Goal: Task Accomplishment & Management: Manage account settings

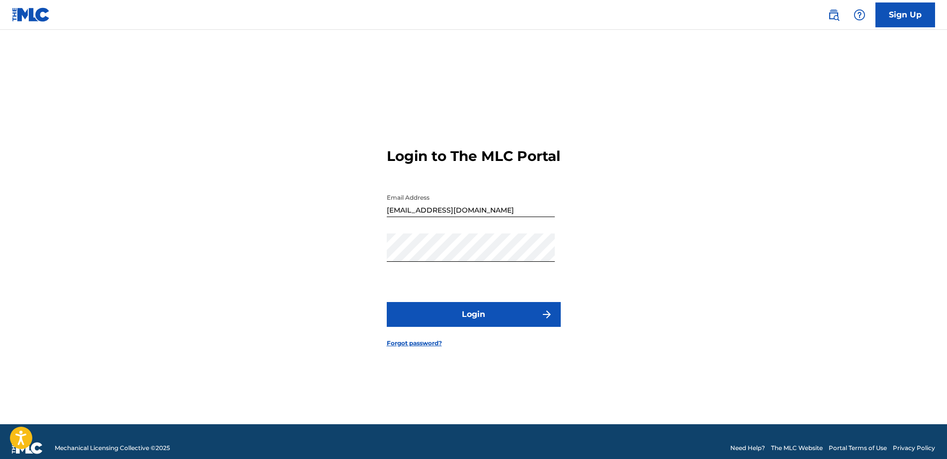
click at [702, 252] on div "Login to The MLC Portal Email Address [EMAIL_ADDRESS][DOMAIN_NAME] Password Log…" at bounding box center [474, 240] width 696 height 370
click at [454, 319] on button "Login" at bounding box center [474, 314] width 174 height 25
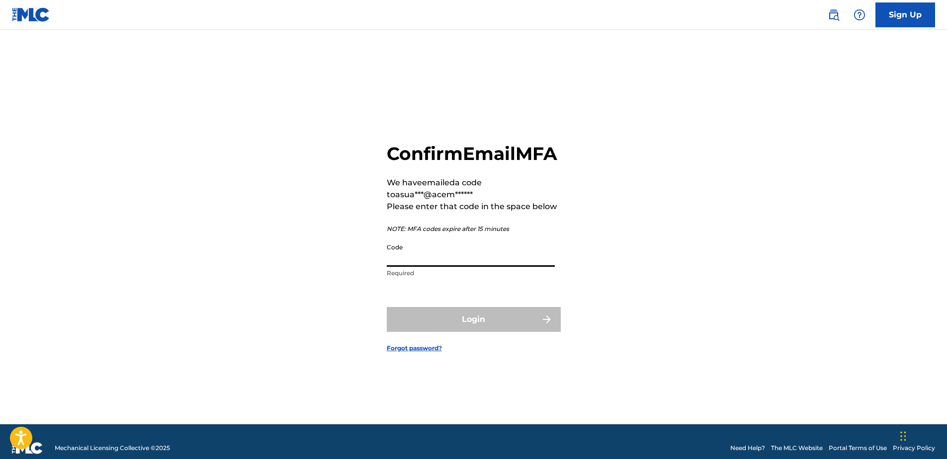
paste input "017535"
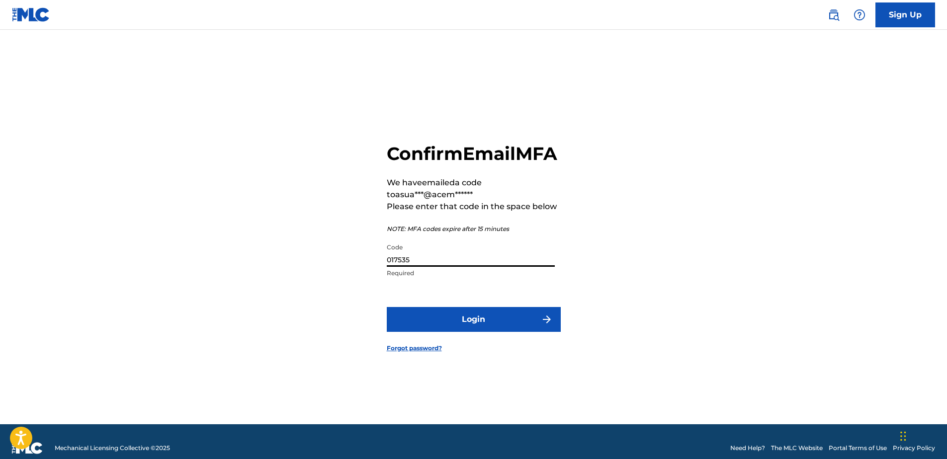
type input "017535"
click at [442, 325] on button "Login" at bounding box center [474, 319] width 174 height 25
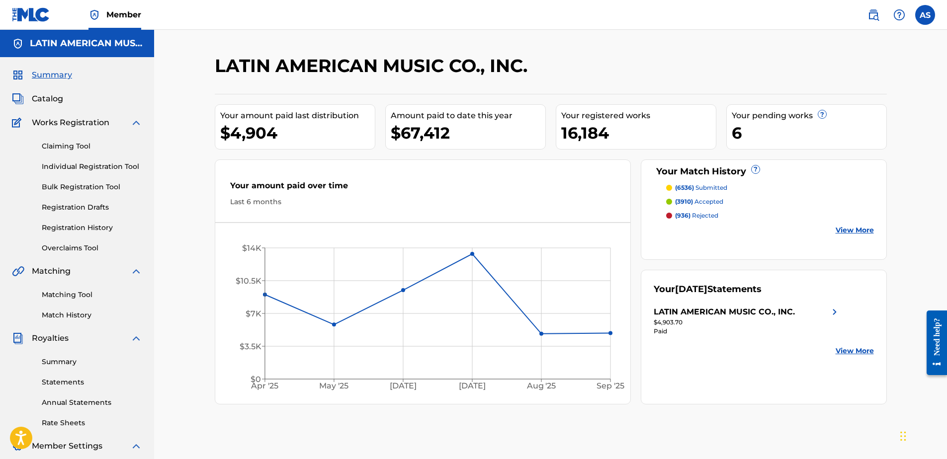
click at [52, 99] on span "Catalog" at bounding box center [47, 99] width 31 height 12
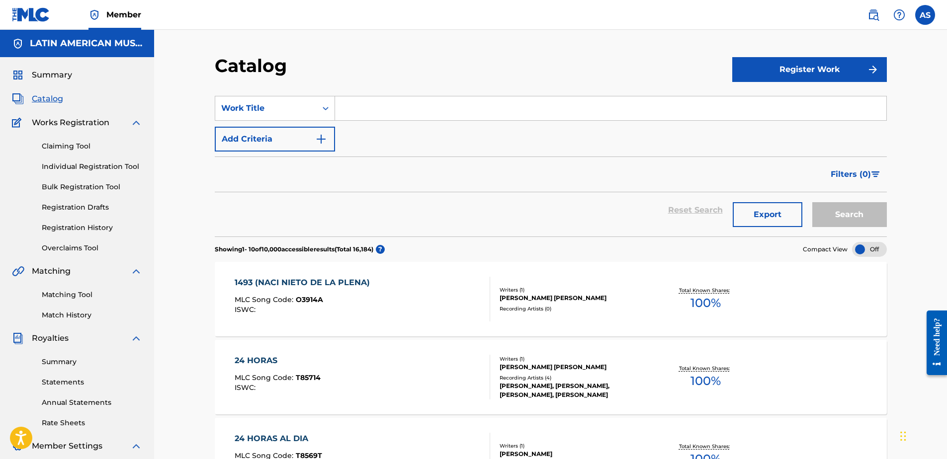
click at [373, 109] on input "Search Form" at bounding box center [610, 108] width 551 height 24
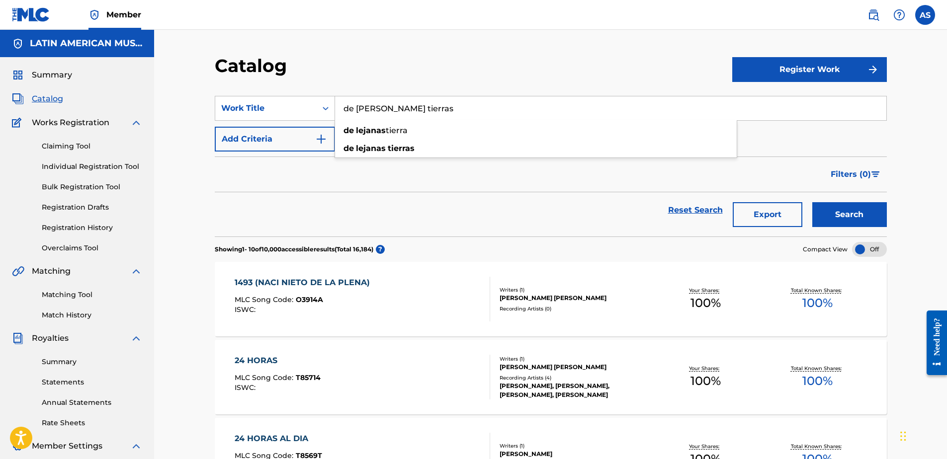
type input "de [PERSON_NAME] tierras"
click at [812, 202] on button "Search" at bounding box center [849, 214] width 75 height 25
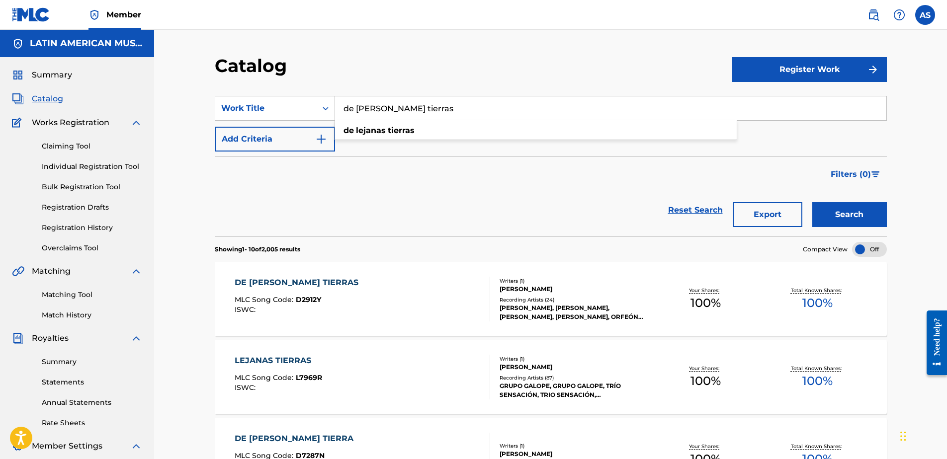
click at [370, 182] on div "Filters ( 0 )" at bounding box center [551, 175] width 672 height 36
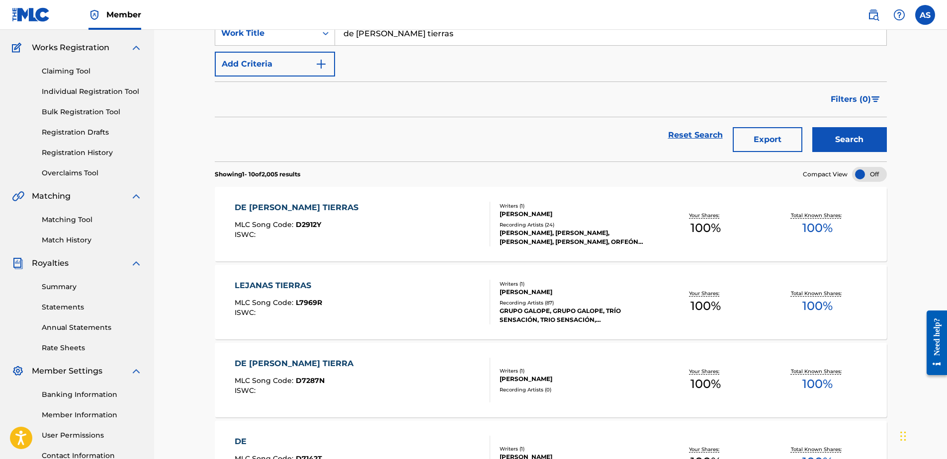
scroll to position [99, 0]
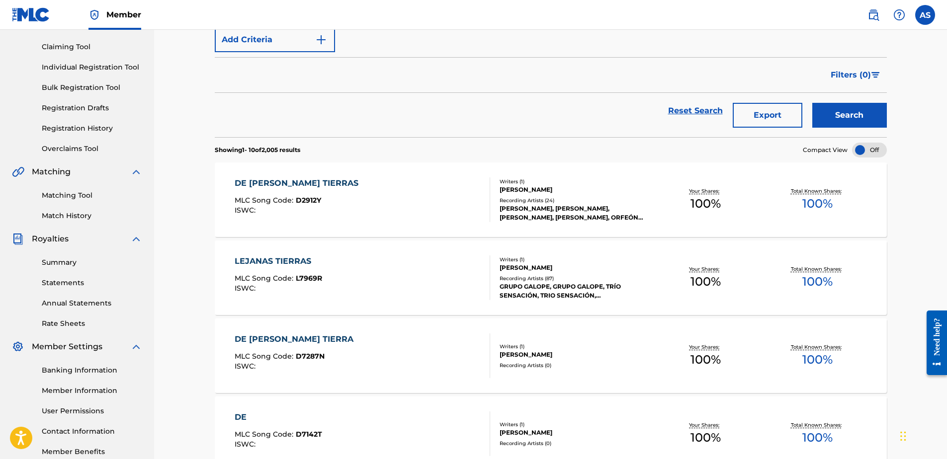
click at [416, 191] on div "DE [PERSON_NAME] TIERRAS MLC Song Code : D2912Y ISWC :" at bounding box center [362, 199] width 255 height 45
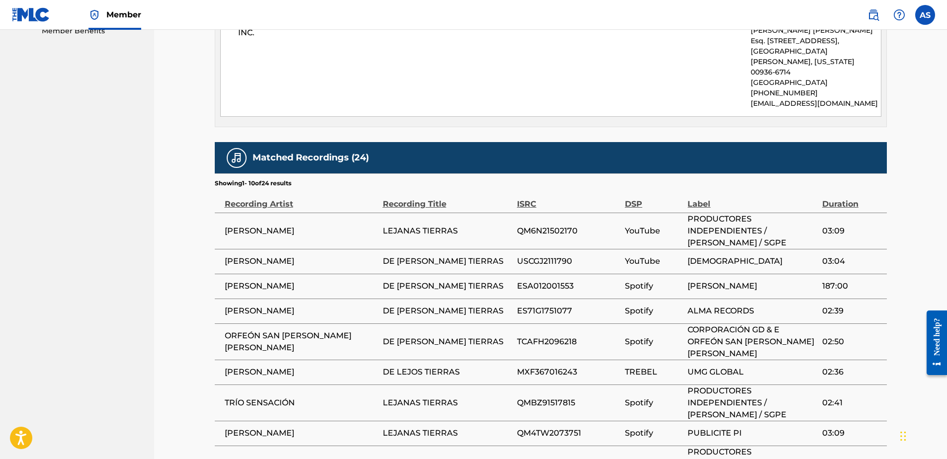
scroll to position [596, 0]
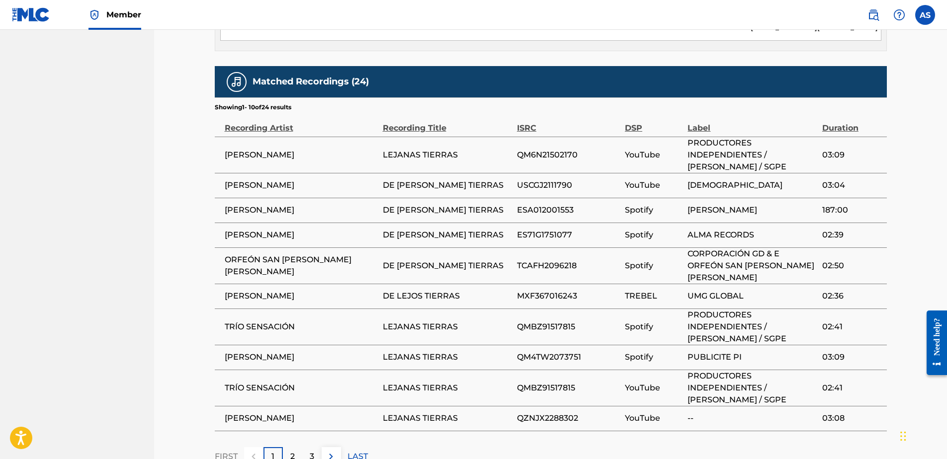
click at [291, 451] on p "2" at bounding box center [292, 457] width 4 height 12
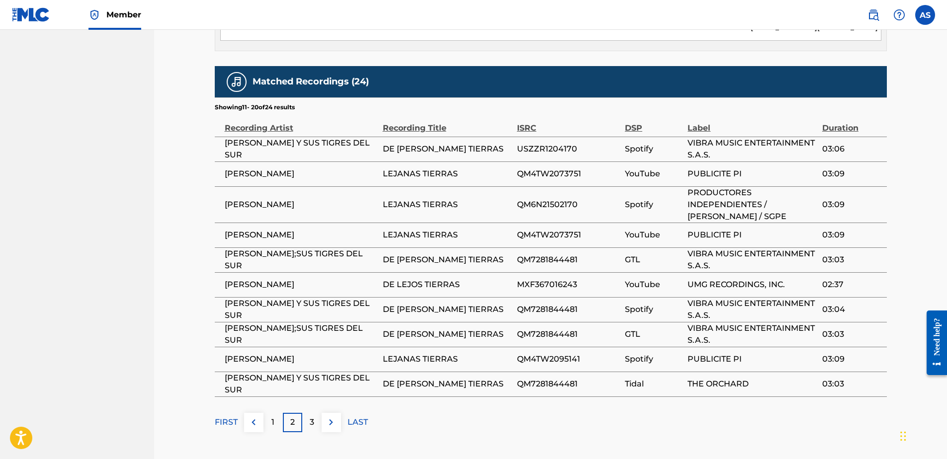
click at [310, 417] on p "3" at bounding box center [312, 423] width 4 height 12
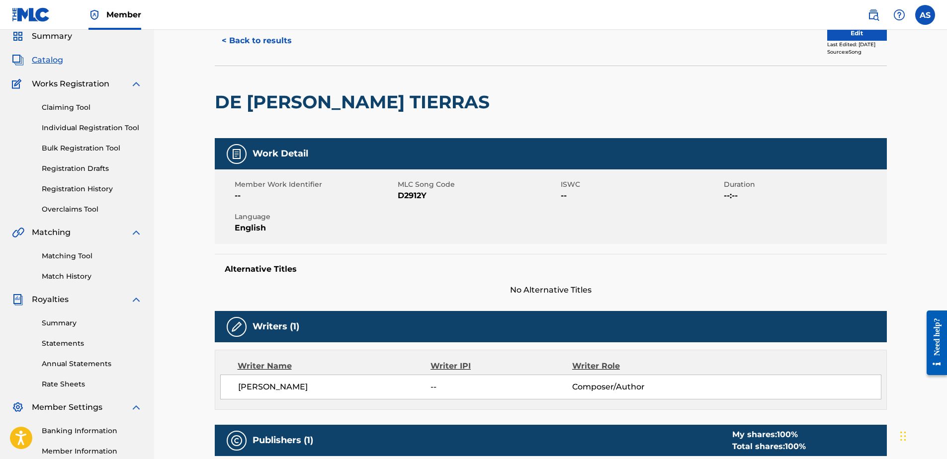
scroll to position [0, 0]
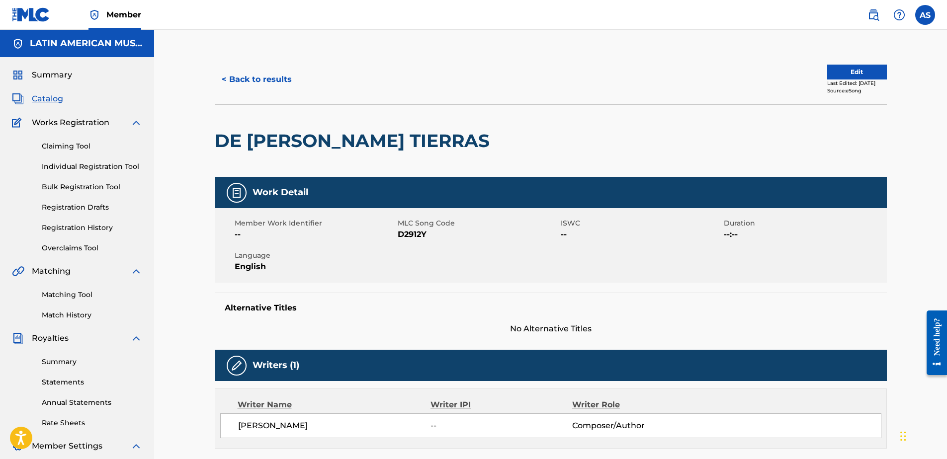
click at [856, 69] on button "Edit" at bounding box center [857, 72] width 60 height 15
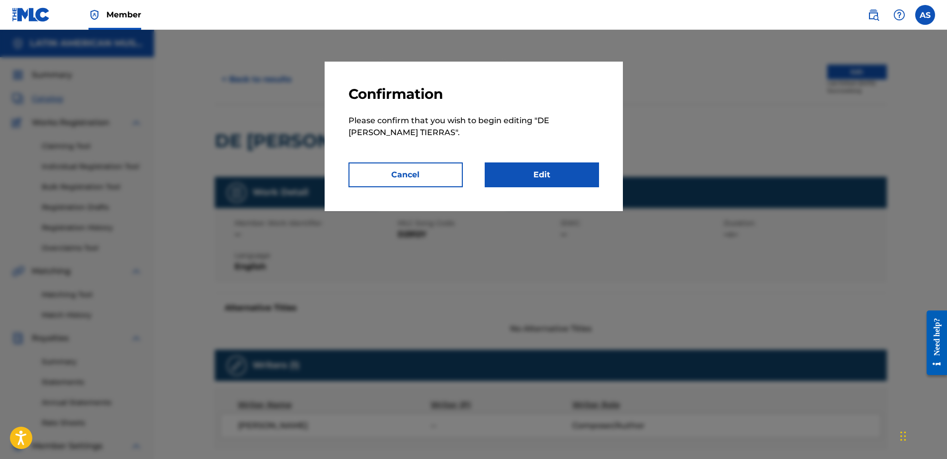
click at [532, 171] on link "Edit" at bounding box center [542, 175] width 114 height 25
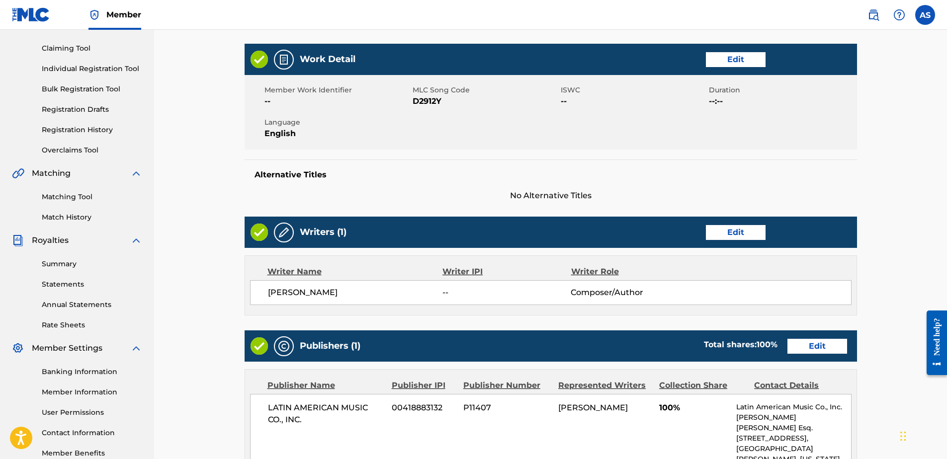
scroll to position [50, 0]
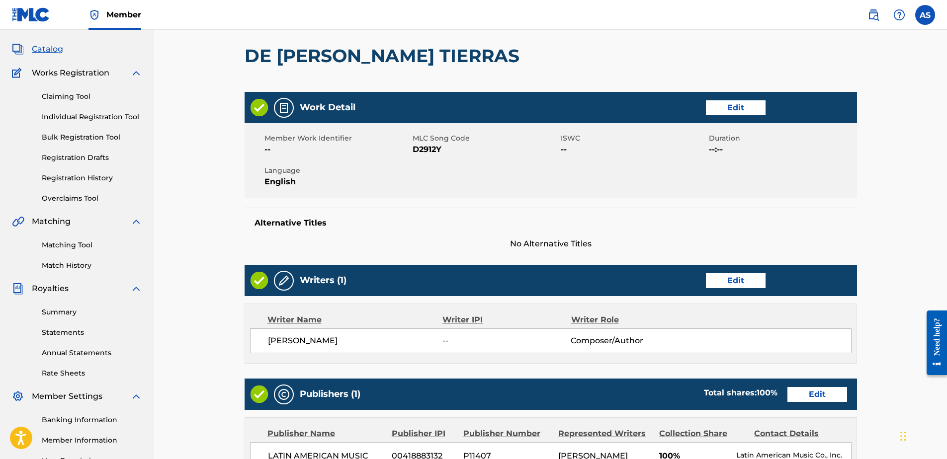
click at [737, 106] on link "Edit" at bounding box center [736, 107] width 60 height 15
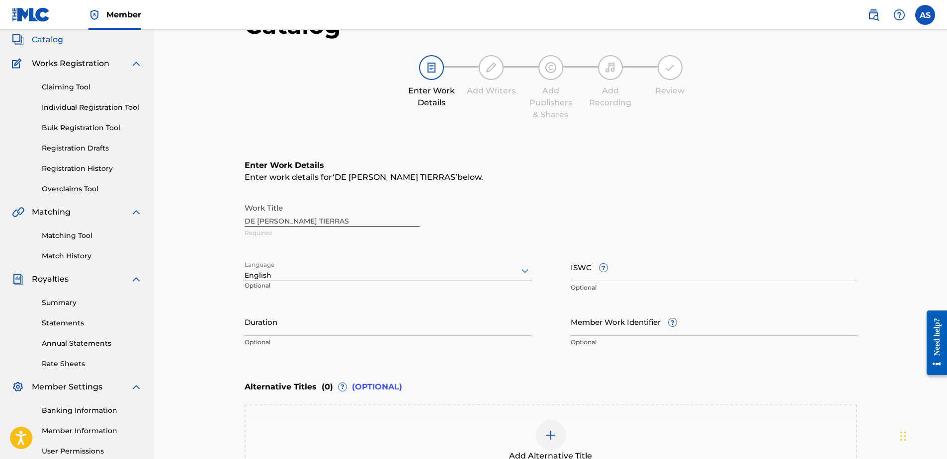
scroll to position [149, 0]
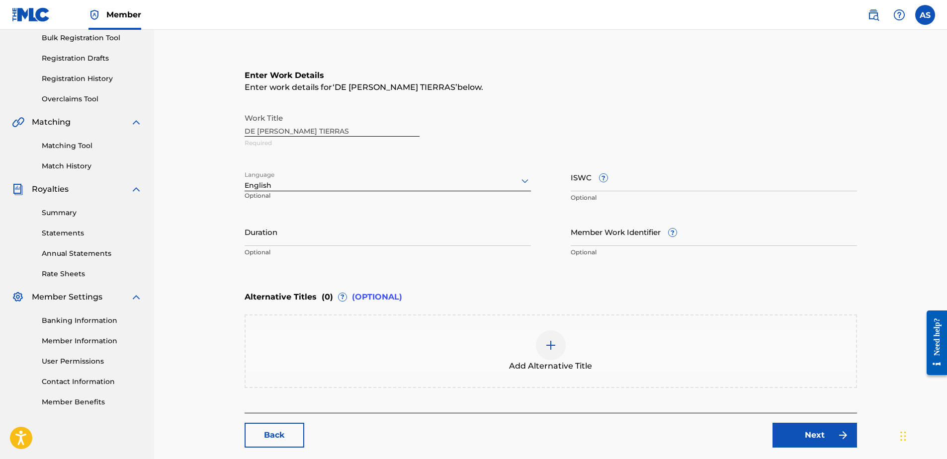
click at [556, 342] on img at bounding box center [551, 346] width 12 height 12
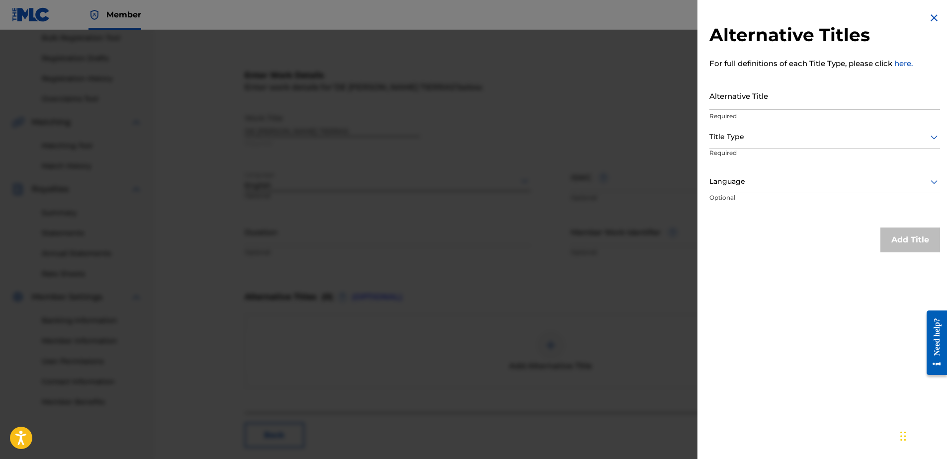
click at [729, 96] on input "Alternative Title" at bounding box center [824, 96] width 231 height 28
type input "l"
type input "LA SALA PAL BAILE"
click at [740, 138] on div at bounding box center [824, 137] width 231 height 12
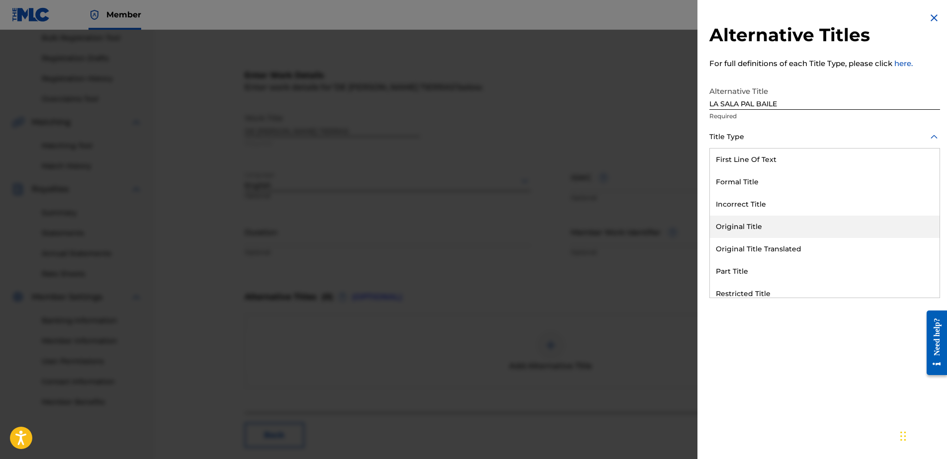
click at [748, 230] on div "Original Title" at bounding box center [825, 227] width 230 height 22
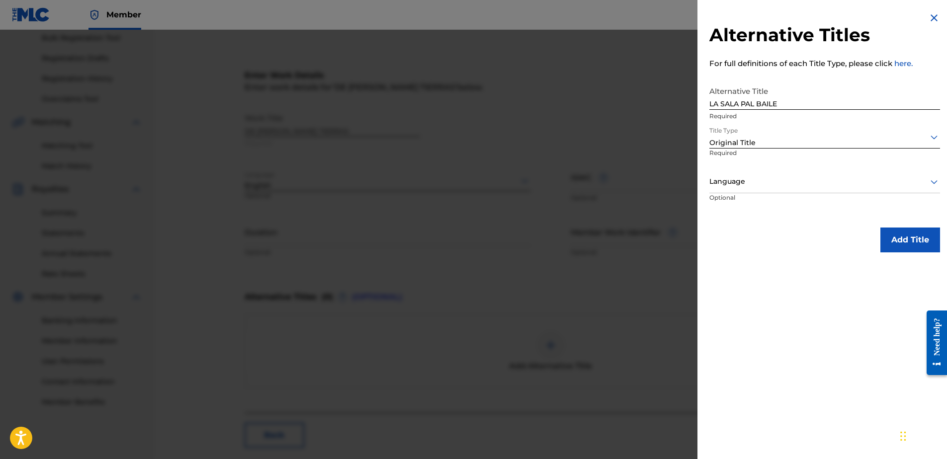
click at [741, 184] on div at bounding box center [824, 181] width 231 height 12
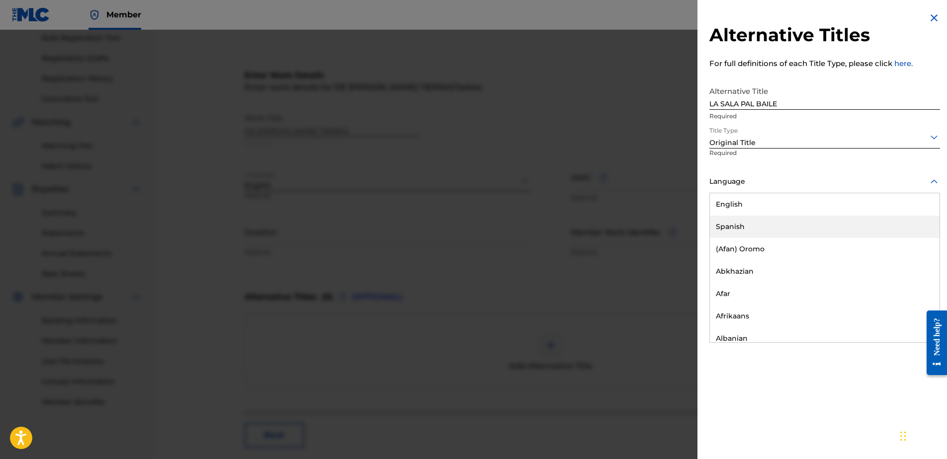
click at [732, 229] on div "Spanish" at bounding box center [825, 227] width 230 height 22
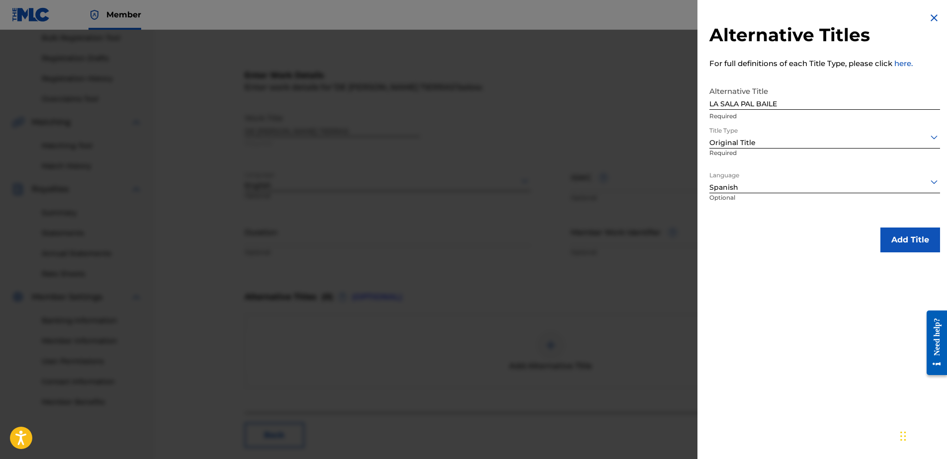
click at [897, 243] on button "Add Title" at bounding box center [910, 240] width 60 height 25
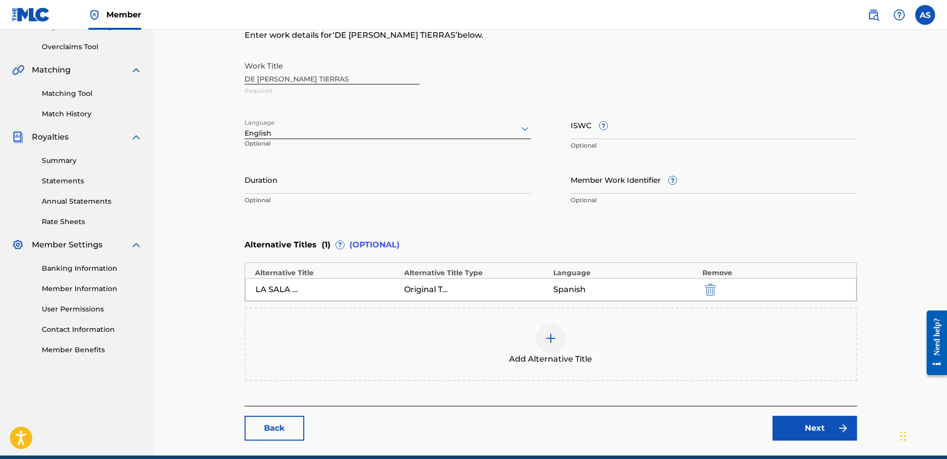
scroll to position [246, 0]
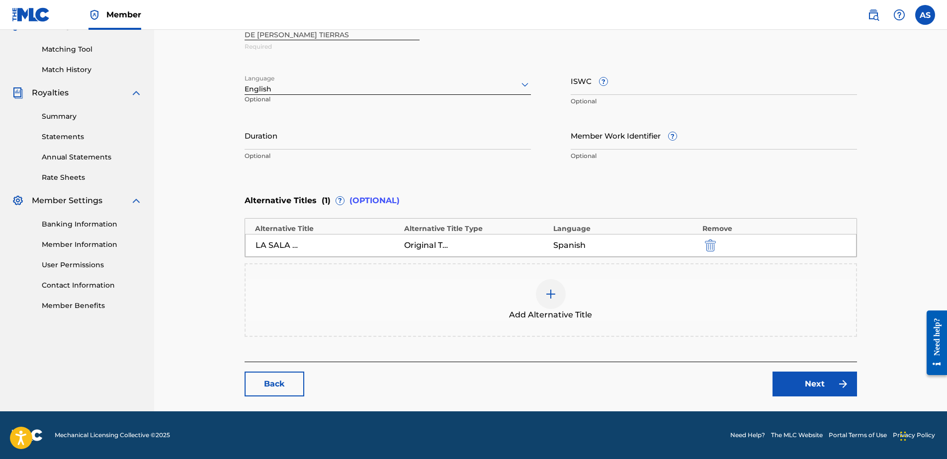
click at [826, 385] on link "Next" at bounding box center [814, 384] width 85 height 25
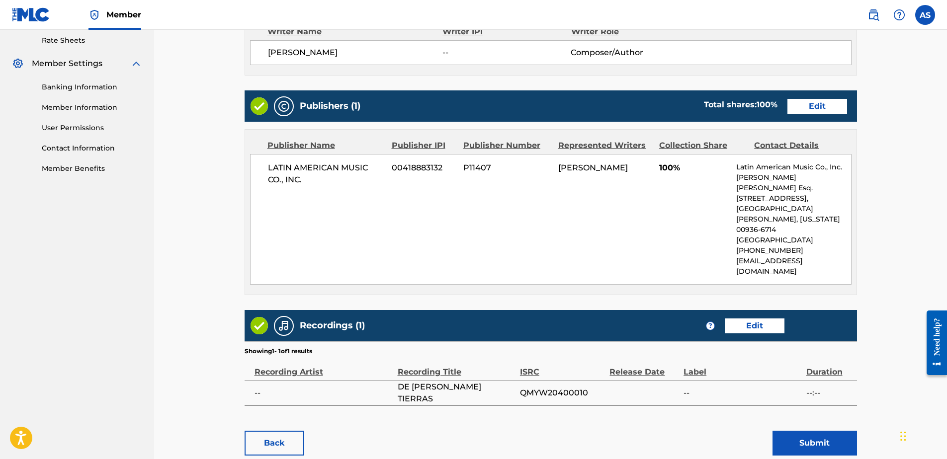
scroll to position [411, 0]
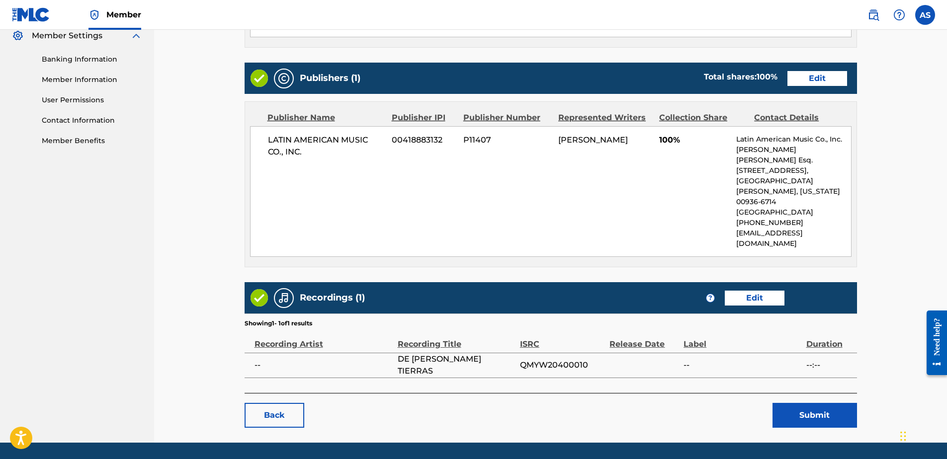
click at [807, 403] on button "Submit" at bounding box center [814, 415] width 85 height 25
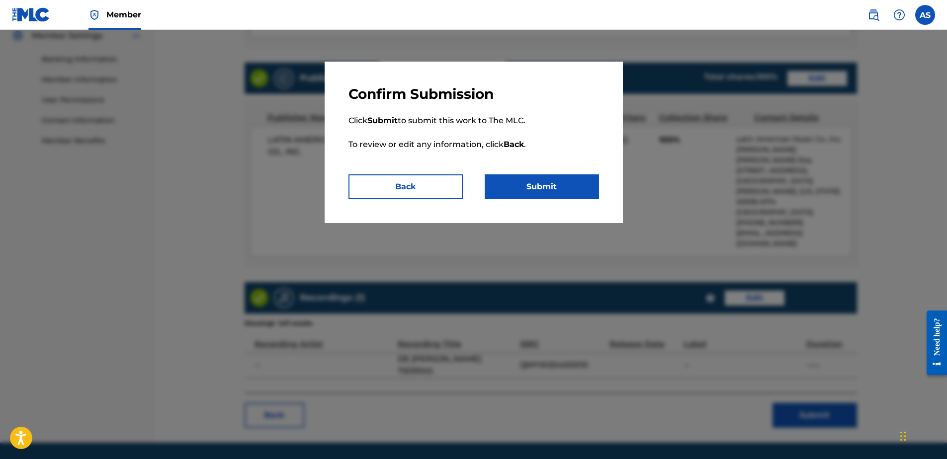
click at [543, 196] on button "Submit" at bounding box center [542, 186] width 114 height 25
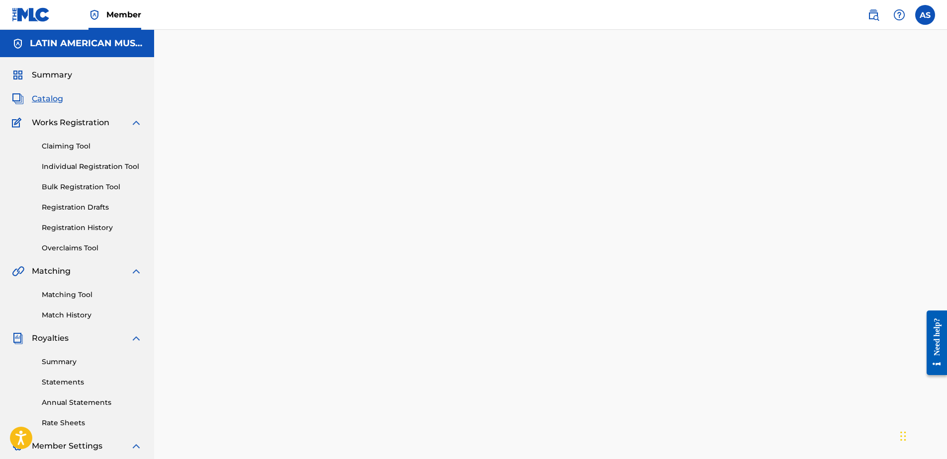
click at [336, 415] on div "Back Done" at bounding box center [551, 284] width 612 height 429
click at [49, 97] on span "Catalog" at bounding box center [47, 99] width 31 height 12
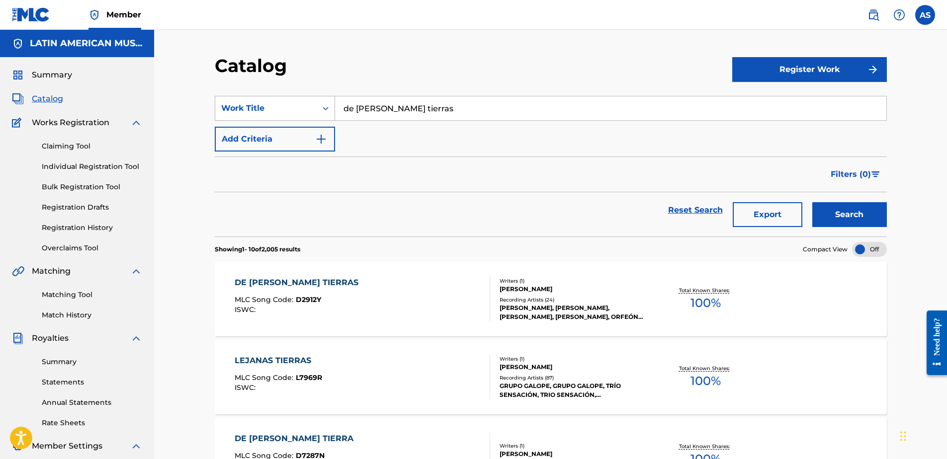
drag, startPoint x: 427, startPoint y: 105, endPoint x: 292, endPoint y: 99, distance: 135.3
click at [302, 101] on div "SearchWithCriteria0b070bf0-95d4-4a3f-bb73-510b299b1618 Work Title de lejanas ti…" at bounding box center [551, 108] width 672 height 25
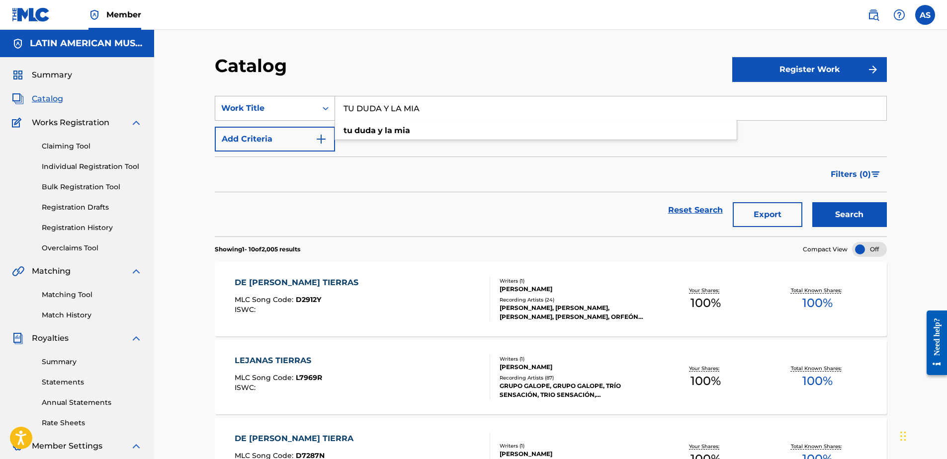
type input "TU DUDA Y LA MIA"
click at [812, 202] on button "Search" at bounding box center [849, 214] width 75 height 25
click at [426, 293] on div "TU DUDA Y LA MIA MLC Song Code : T20639 ISWC :" at bounding box center [362, 299] width 255 height 45
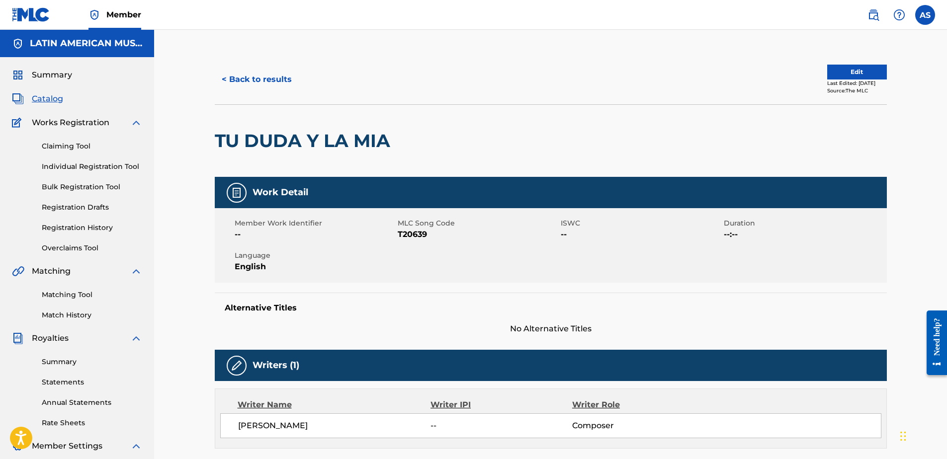
click at [852, 76] on button "Edit" at bounding box center [857, 72] width 60 height 15
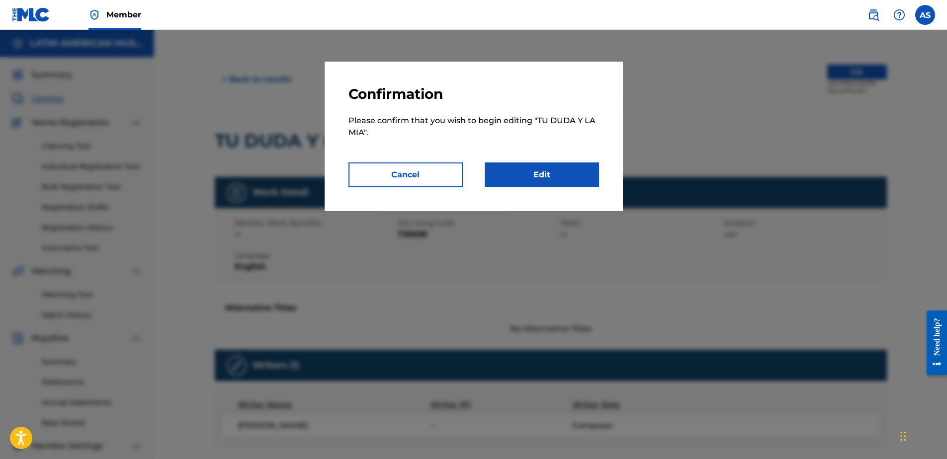
click at [533, 171] on link "Edit" at bounding box center [542, 175] width 114 height 25
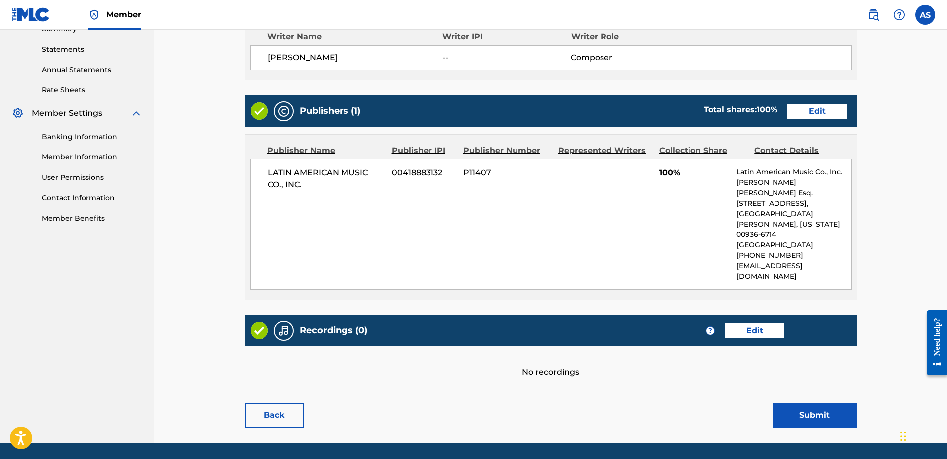
scroll to position [134, 0]
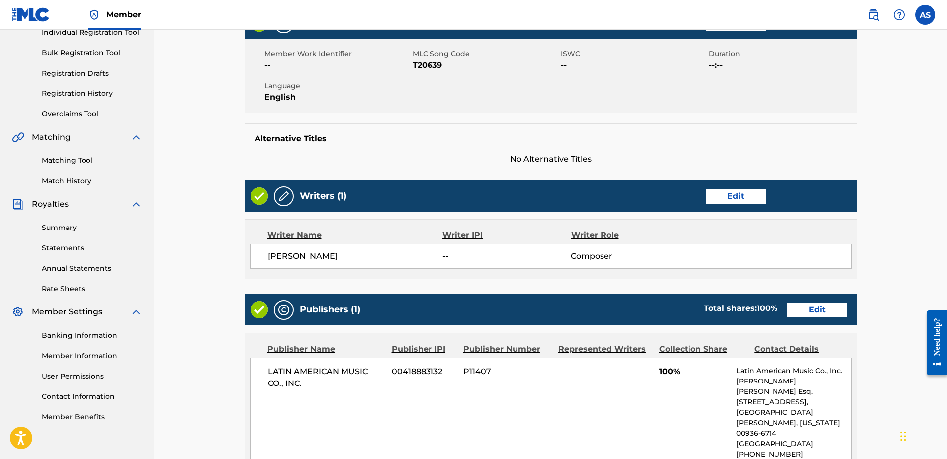
click at [737, 200] on link "Edit" at bounding box center [736, 196] width 60 height 15
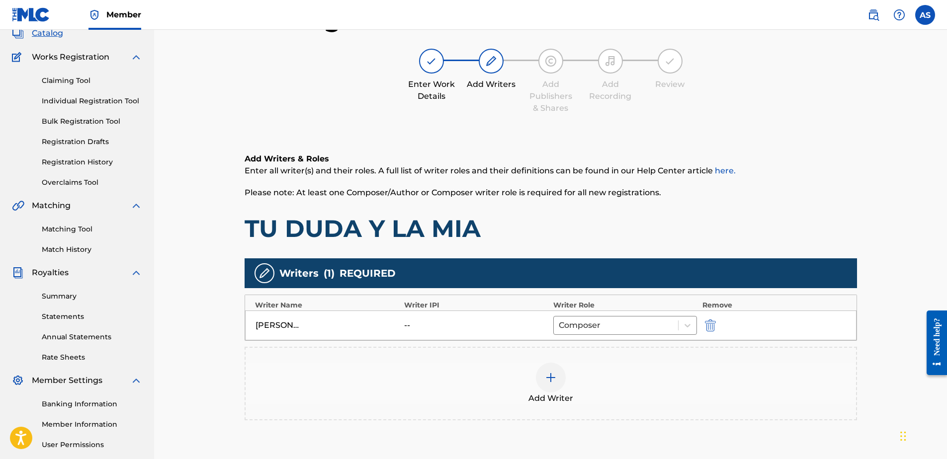
scroll to position [149, 0]
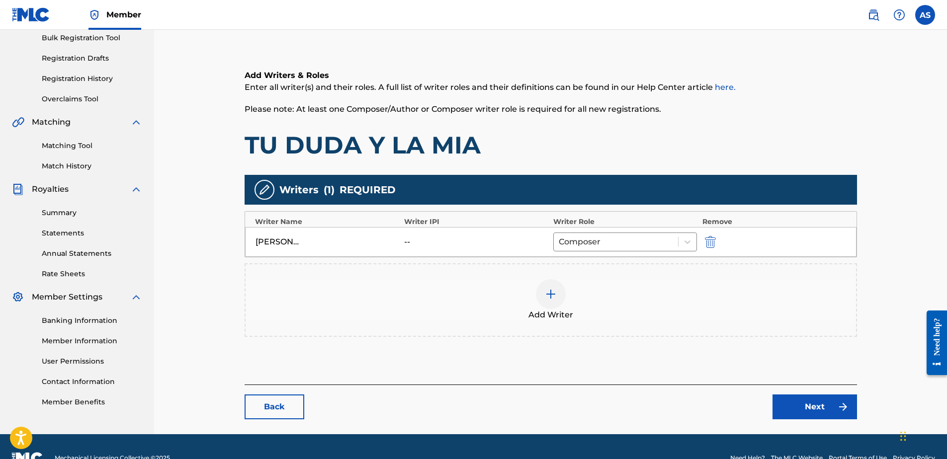
click at [554, 295] on img at bounding box center [551, 294] width 12 height 12
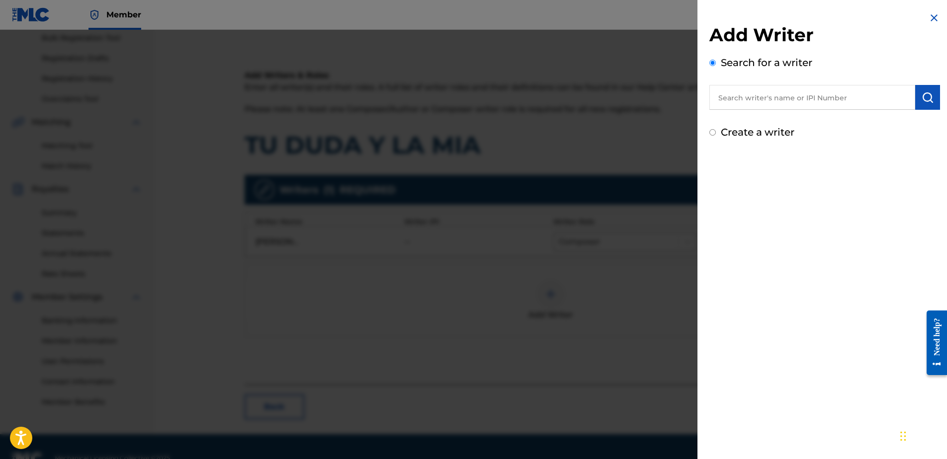
click at [729, 98] on input "text" at bounding box center [812, 97] width 206 height 25
type input "j"
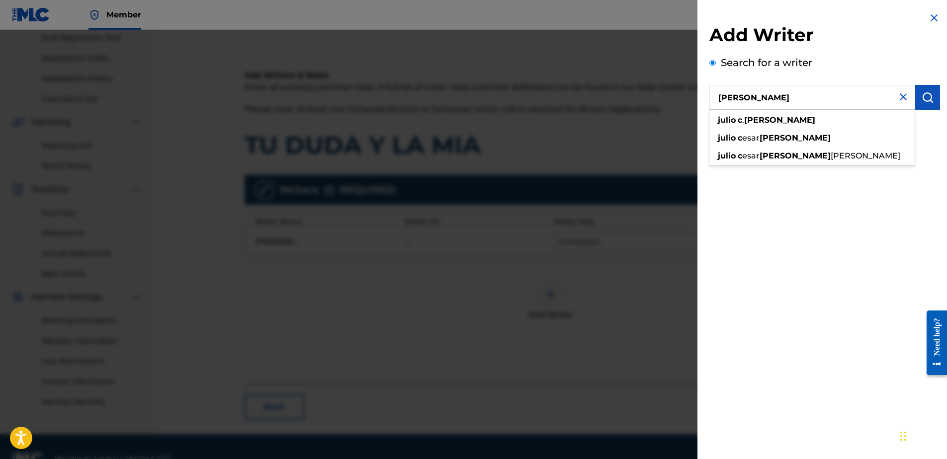
type input "[PERSON_NAME]"
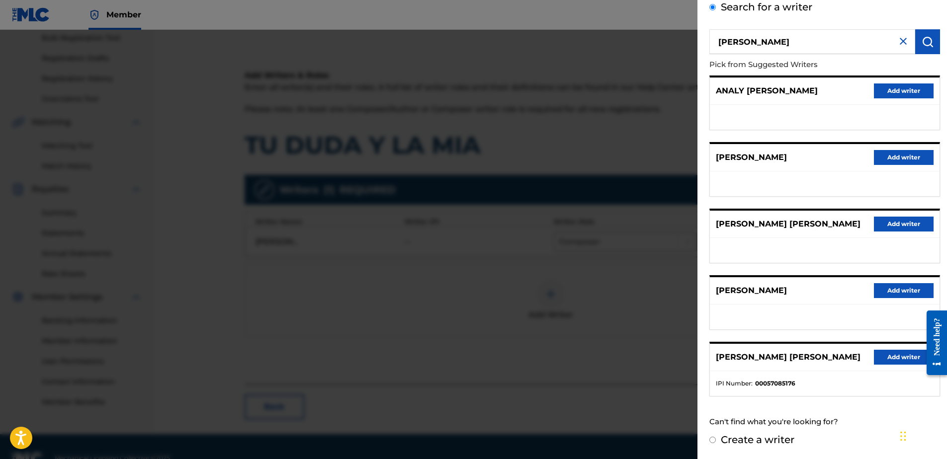
scroll to position [74, 0]
click at [897, 150] on button "Add writer" at bounding box center [904, 157] width 60 height 15
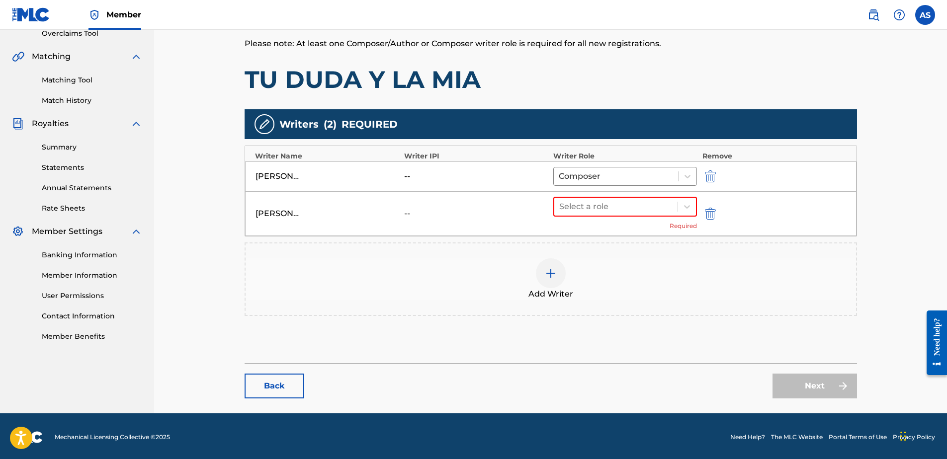
scroll to position [217, 0]
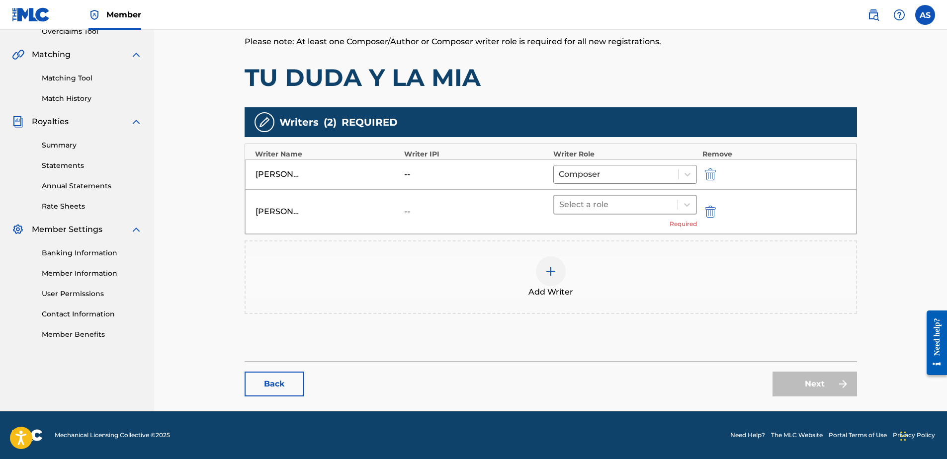
click at [600, 204] on div at bounding box center [616, 205] width 114 height 14
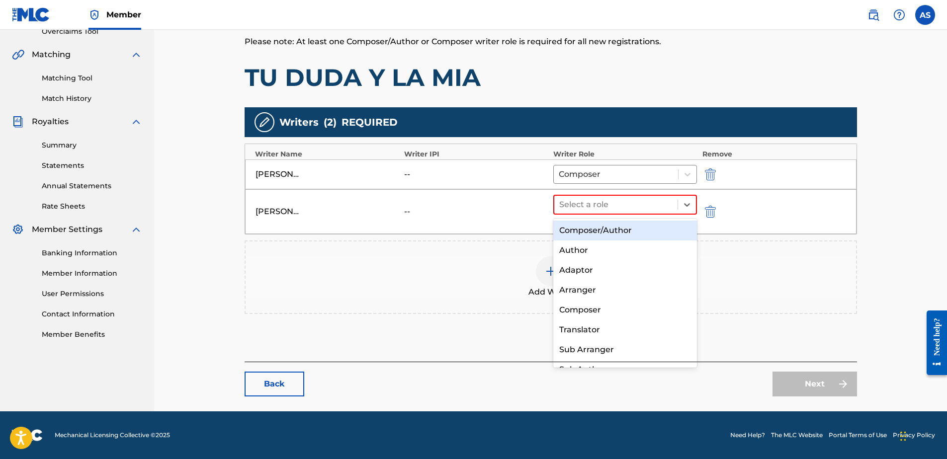
click at [592, 234] on div "Composer/Author" at bounding box center [625, 231] width 144 height 20
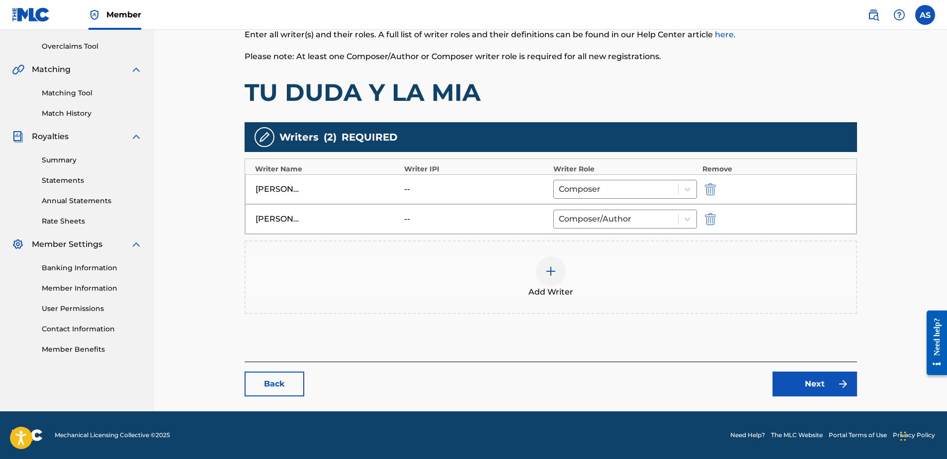
scroll to position [202, 0]
click at [803, 381] on link "Next" at bounding box center [814, 384] width 85 height 25
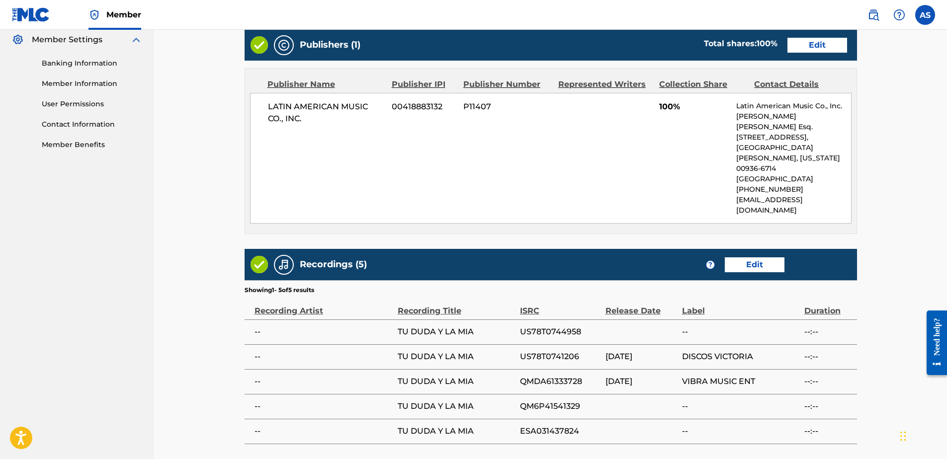
scroll to position [473, 0]
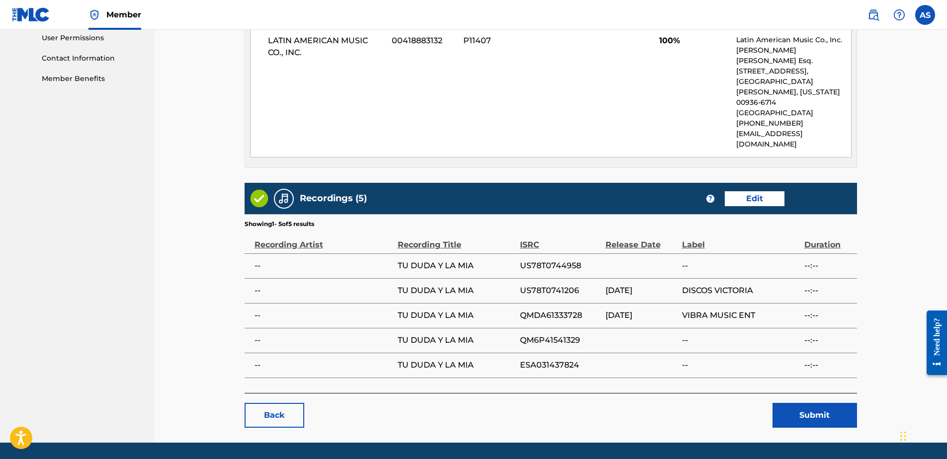
click at [824, 403] on button "Submit" at bounding box center [814, 415] width 85 height 25
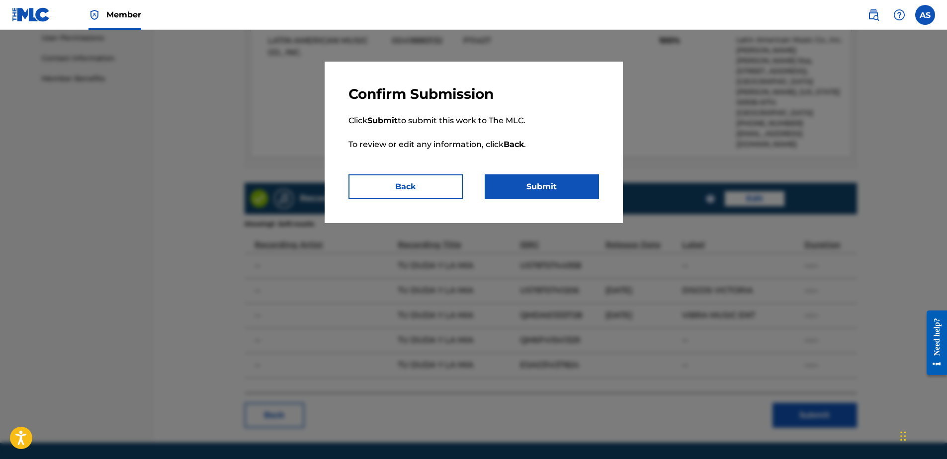
click at [578, 185] on button "Submit" at bounding box center [542, 186] width 114 height 25
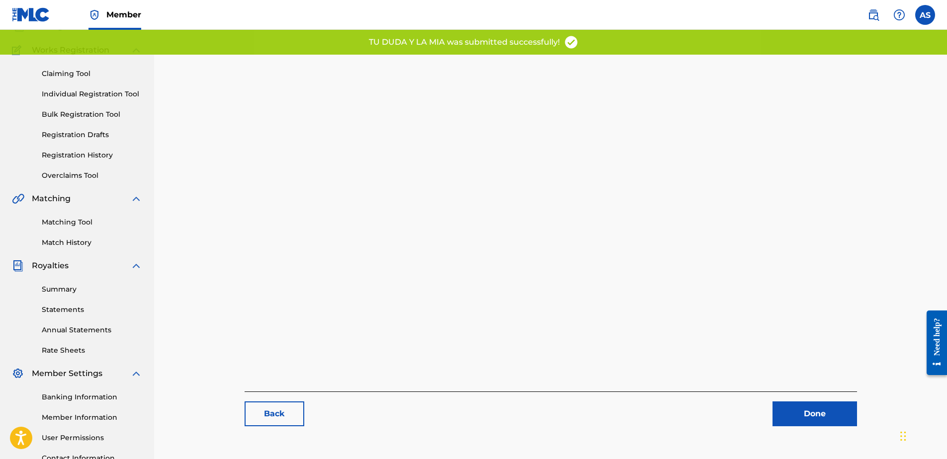
scroll to position [157, 0]
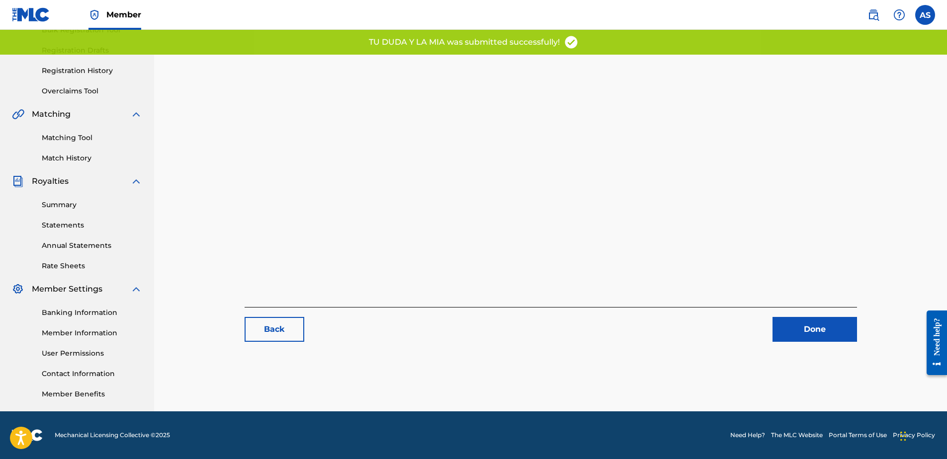
drag, startPoint x: 821, startPoint y: 325, endPoint x: 815, endPoint y: 325, distance: 6.0
click at [820, 325] on link "Done" at bounding box center [814, 329] width 85 height 25
